Goal: Transaction & Acquisition: Subscribe to service/newsletter

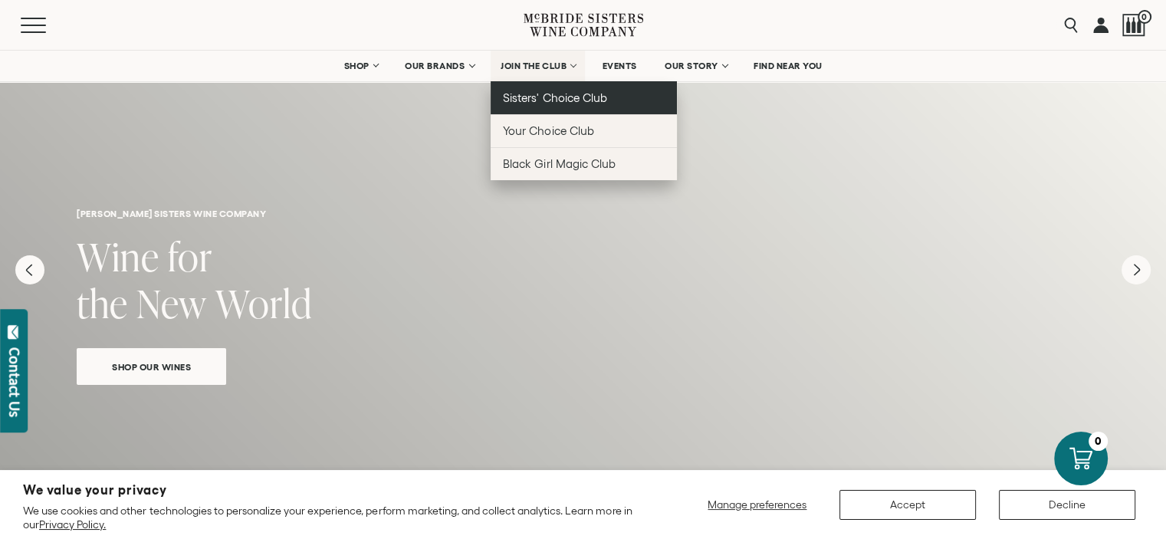
click at [533, 103] on span "Sisters' Choice Club" at bounding box center [554, 97] width 103 height 13
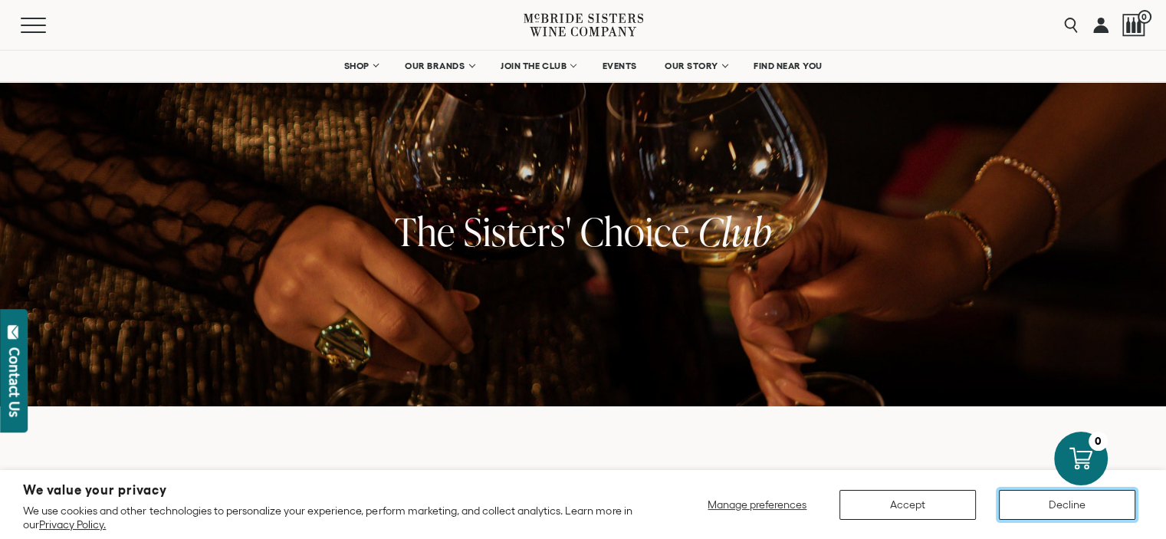
click at [1035, 508] on button "Decline" at bounding box center [1067, 505] width 136 height 30
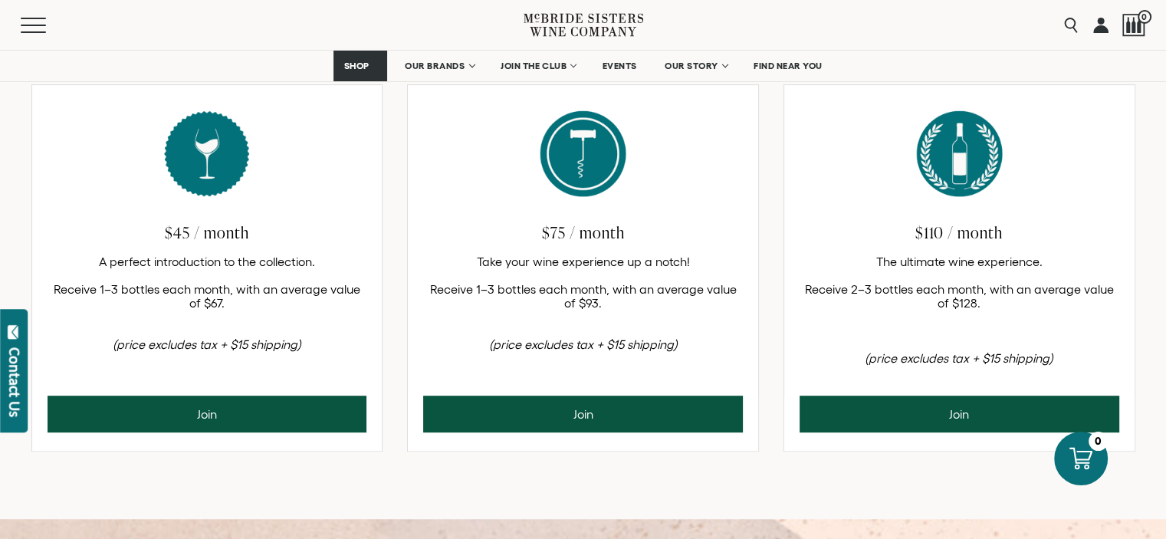
scroll to position [1073, 0]
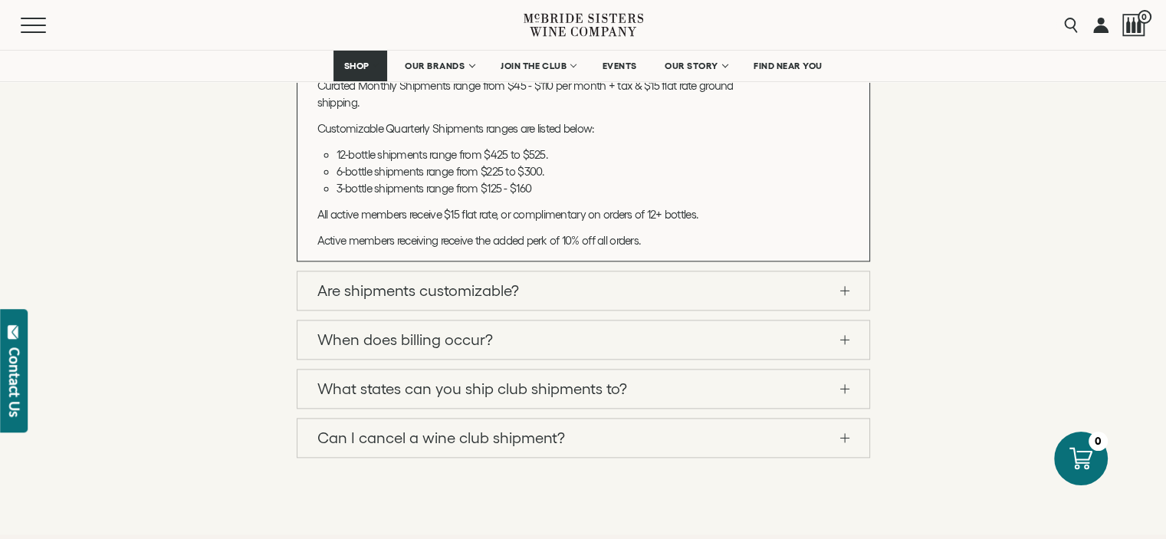
scroll to position [1763, 0]
